Goal: Task Accomplishment & Management: Manage account settings

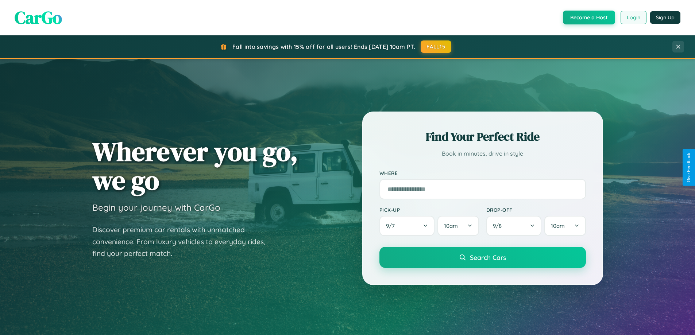
click at [633, 18] on button "Login" at bounding box center [634, 17] width 26 height 13
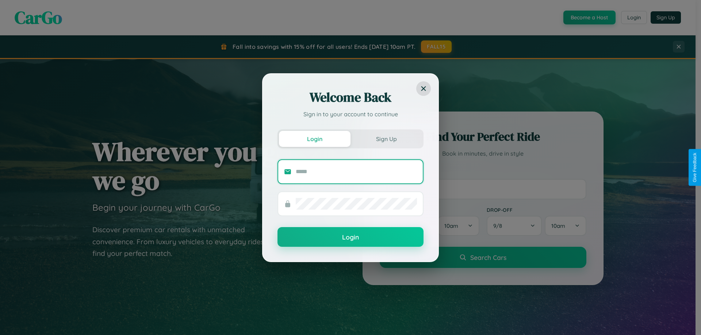
click at [356, 172] on input "text" at bounding box center [356, 172] width 121 height 12
type input "**********"
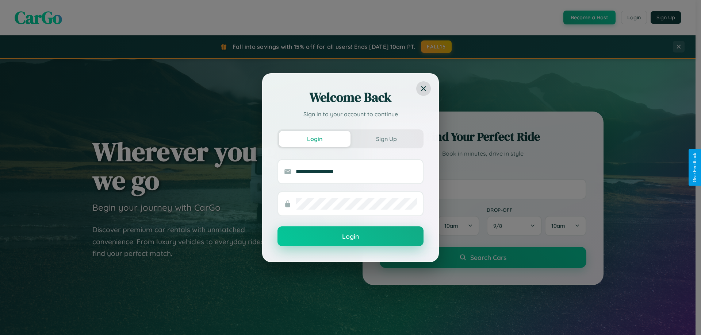
click at [350, 237] on button "Login" at bounding box center [350, 237] width 146 height 20
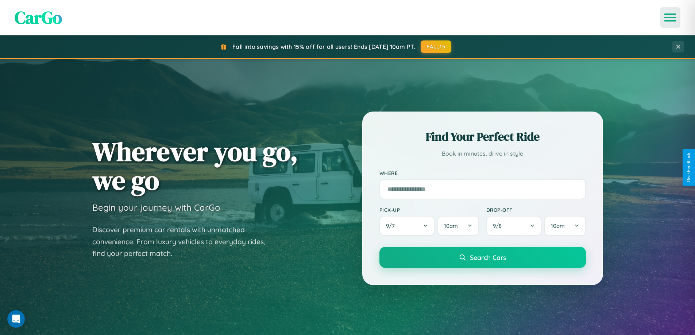
click at [670, 18] on icon "Open menu" at bounding box center [670, 17] width 11 height 7
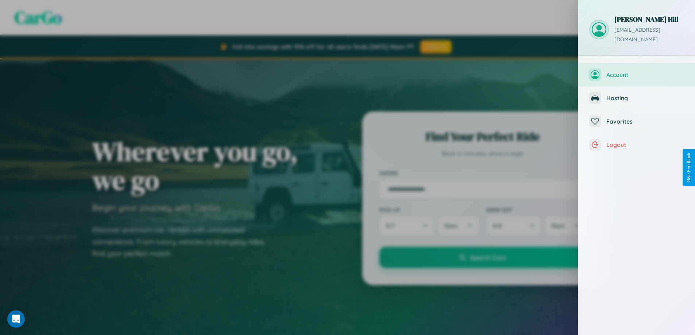
click at [637, 71] on span "Account" at bounding box center [645, 74] width 78 height 7
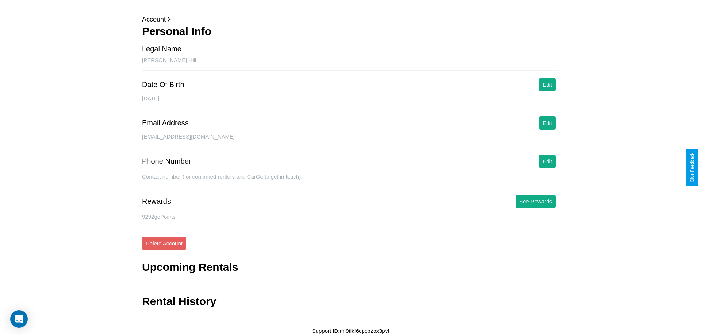
scroll to position [24, 0]
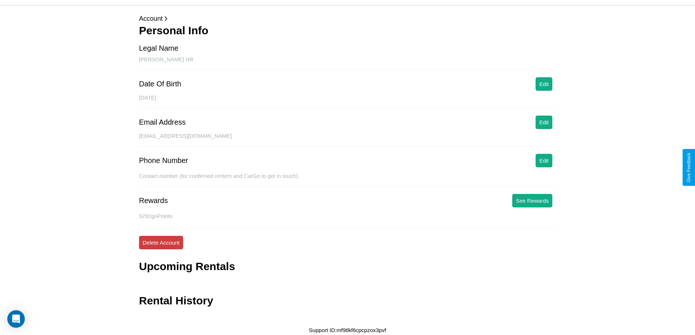
click at [161, 243] on button "Delete Account" at bounding box center [161, 243] width 44 height 14
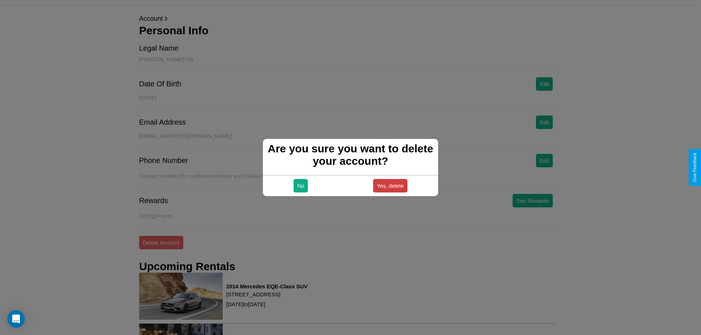
click at [390, 186] on button "Yes, delete" at bounding box center [390, 186] width 34 height 14
